Goal: Task Accomplishment & Management: Manage account settings

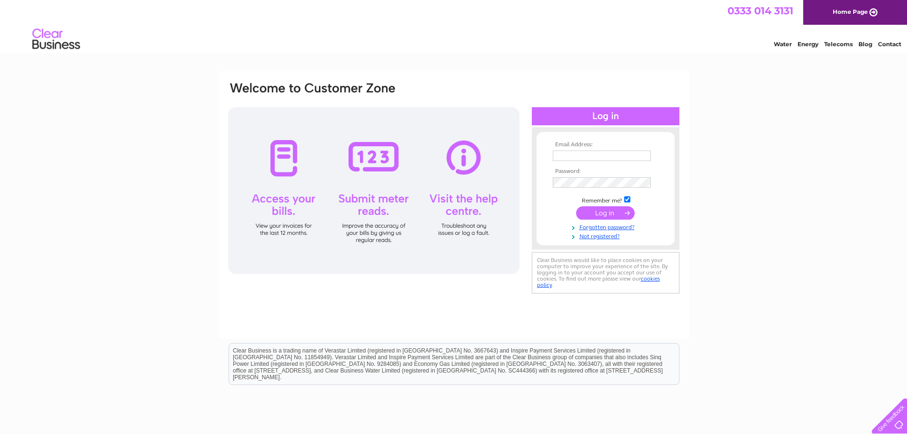
type input "beth@gregoryplumbers.com"
click at [587, 213] on input "submit" at bounding box center [605, 212] width 59 height 13
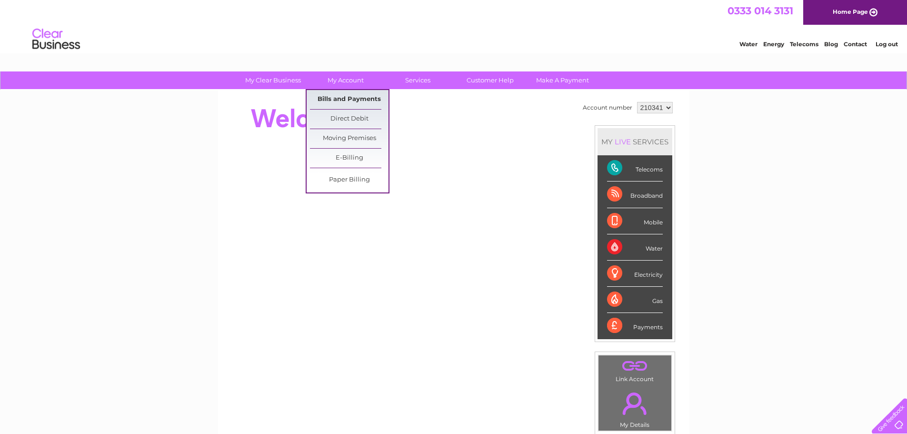
click at [360, 103] on link "Bills and Payments" at bounding box center [349, 99] width 79 height 19
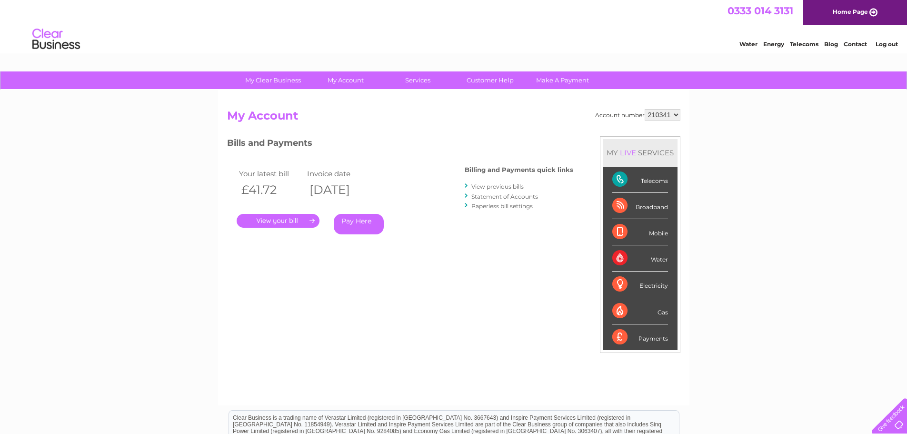
click at [289, 220] on link "." at bounding box center [278, 221] width 83 height 14
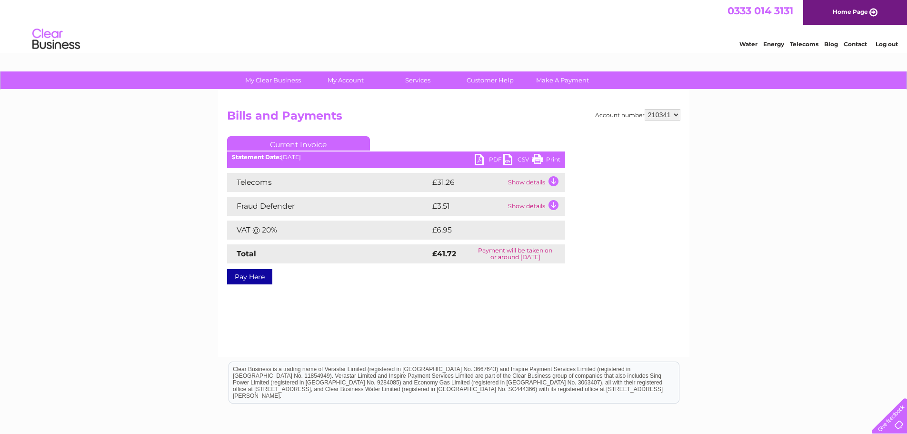
click at [476, 157] on link "PDF" at bounding box center [489, 161] width 29 height 14
